Goal: Navigation & Orientation: Find specific page/section

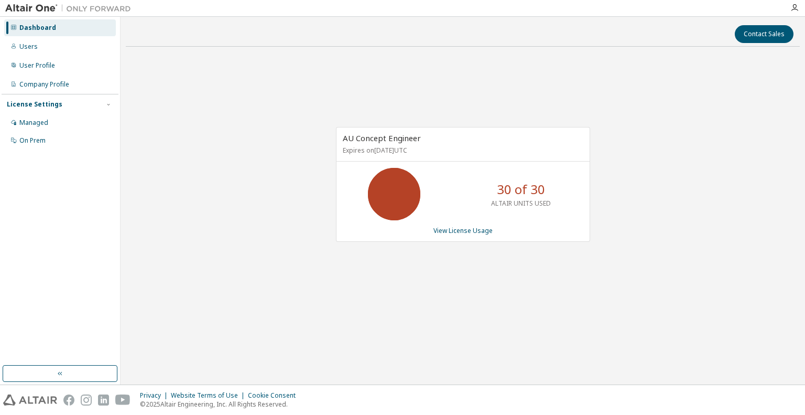
click at [728, 240] on div "AU Concept Engineer Expires on [DATE] UTC 30 of 30 ALTAIR UNITS USED View Licen…" at bounding box center [463, 189] width 674 height 269
